Goal: Transaction & Acquisition: Register for event/course

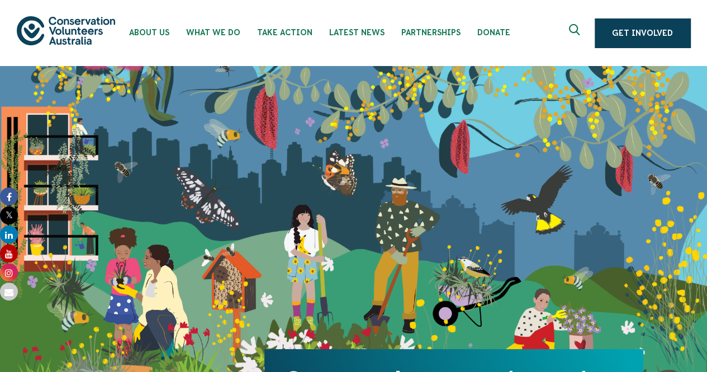
click at [572, 28] on icon "Expand search box" at bounding box center [576, 32] width 14 height 17
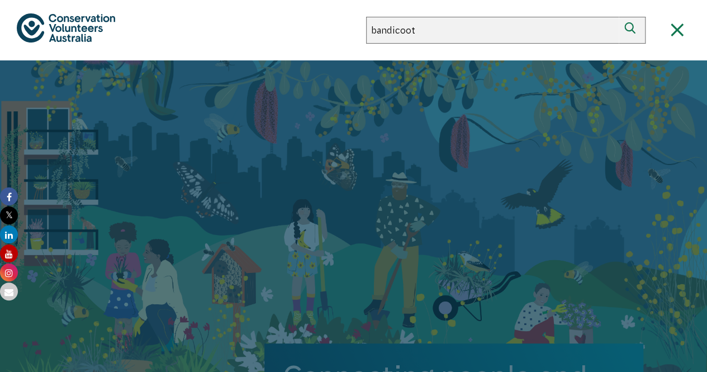
type input "bandicoot"
click at [618, 17] on button "Search" at bounding box center [631, 30] width 27 height 27
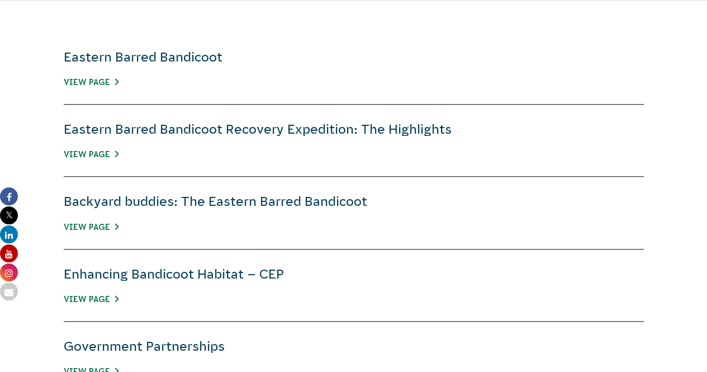
scroll to position [409, 0]
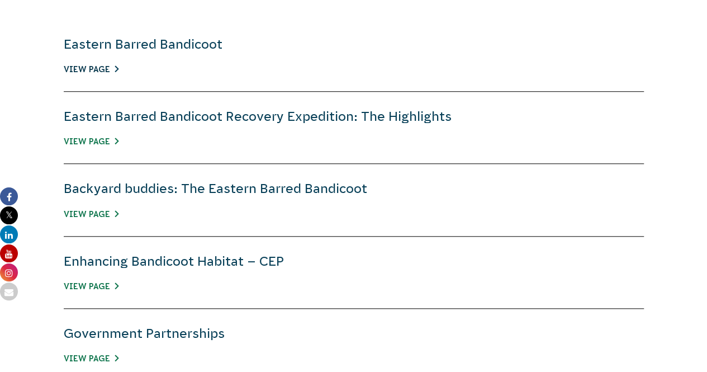
click at [83, 68] on link "View Page" at bounding box center [91, 69] width 55 height 9
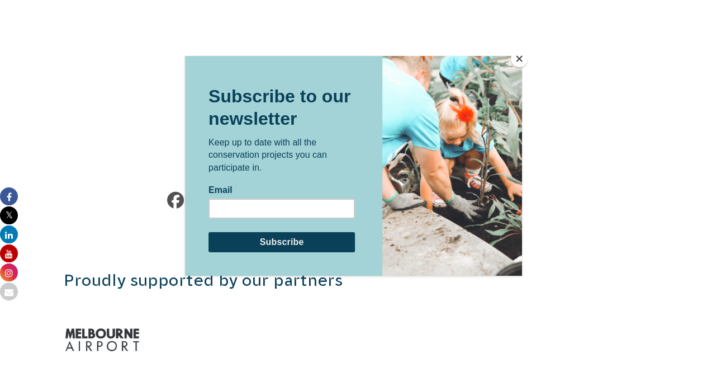
scroll to position [1535, 0]
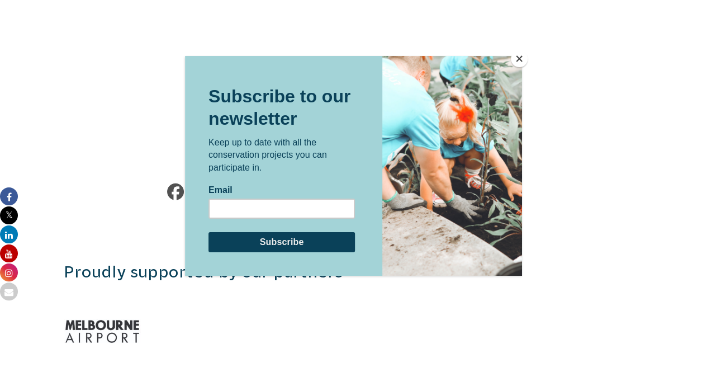
click at [515, 56] on button "Close" at bounding box center [519, 58] width 17 height 17
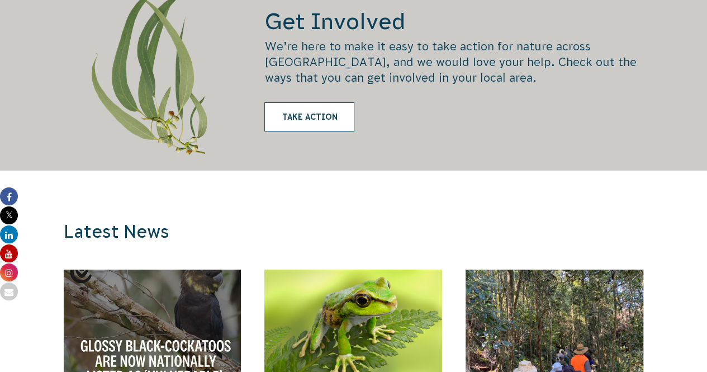
scroll to position [2026, 0]
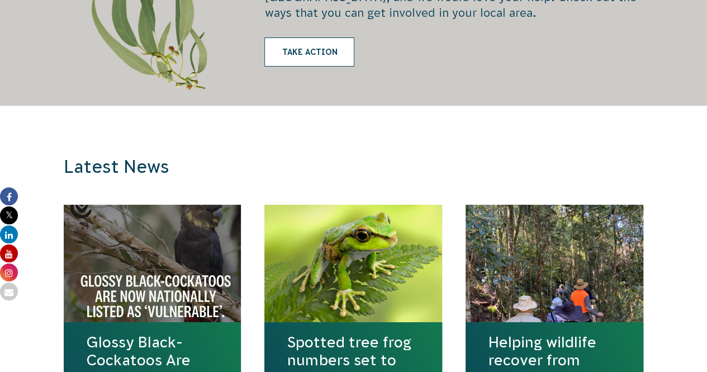
click at [298, 37] on link "Take Action" at bounding box center [309, 51] width 90 height 29
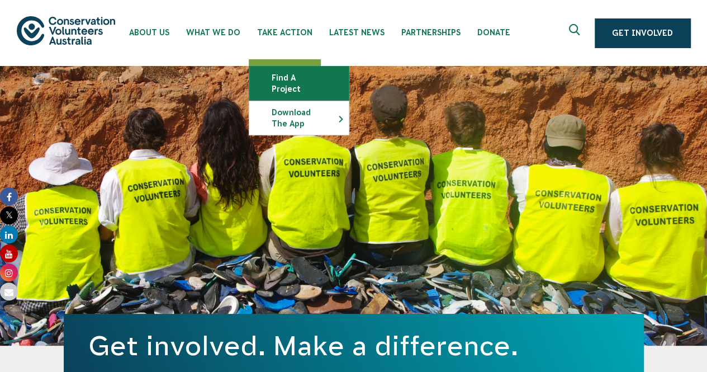
click at [277, 80] on link "Find a project" at bounding box center [298, 83] width 99 height 34
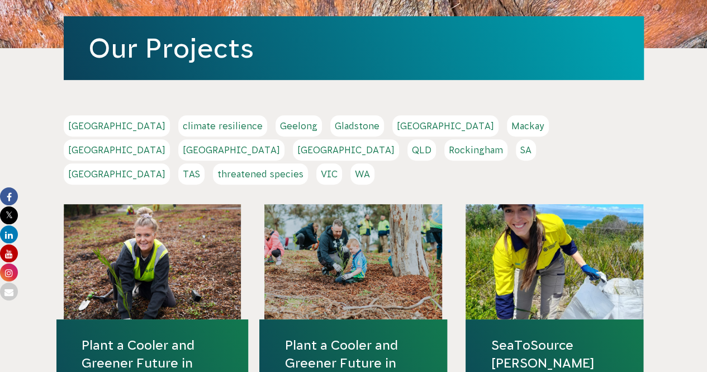
scroll to position [165, 0]
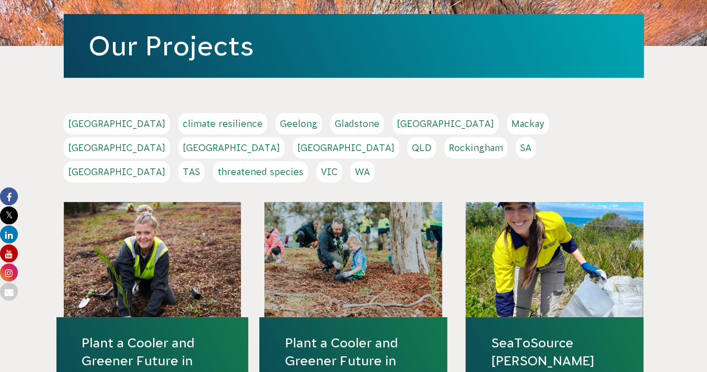
click at [170, 137] on link "[GEOGRAPHIC_DATA]" at bounding box center [117, 147] width 106 height 21
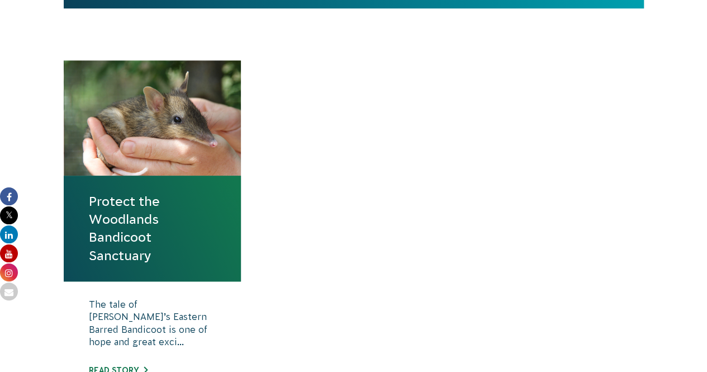
scroll to position [384, 0]
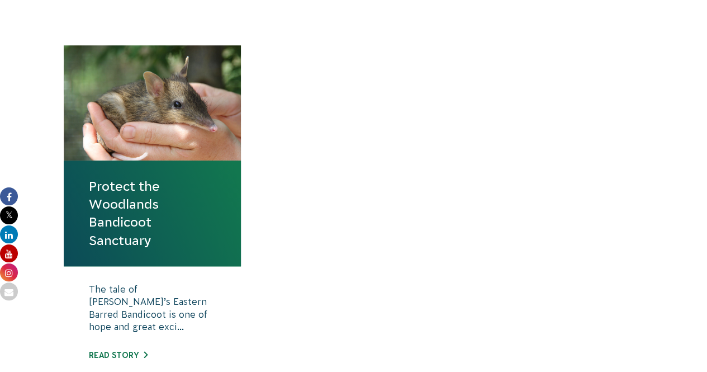
click at [107, 193] on link "Protect the Woodlands Bandicoot Sanctuary" at bounding box center [152, 213] width 127 height 72
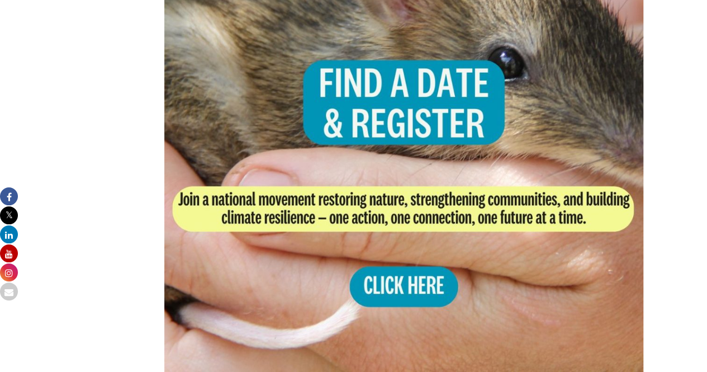
scroll to position [2288, 0]
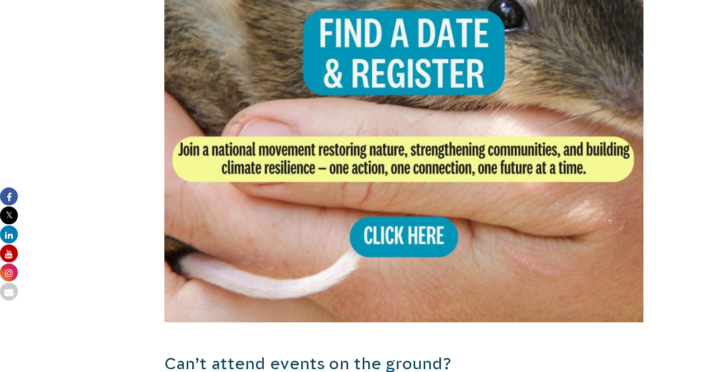
click at [368, 227] on img at bounding box center [403, 81] width 479 height 479
